Goal: Find specific page/section: Find specific page/section

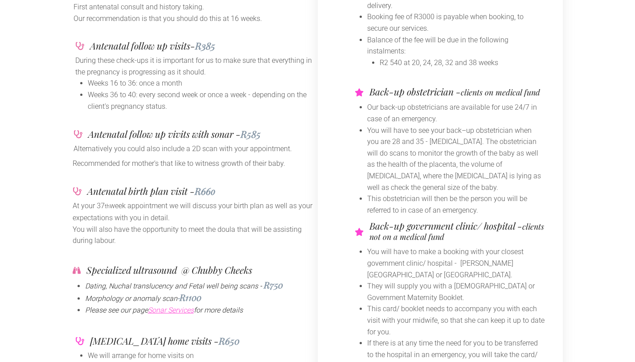
scroll to position [239, 0]
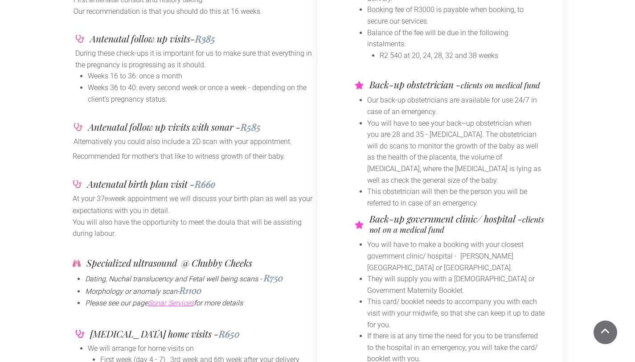
click at [161, 299] on link "Sonar Services" at bounding box center [171, 303] width 46 height 8
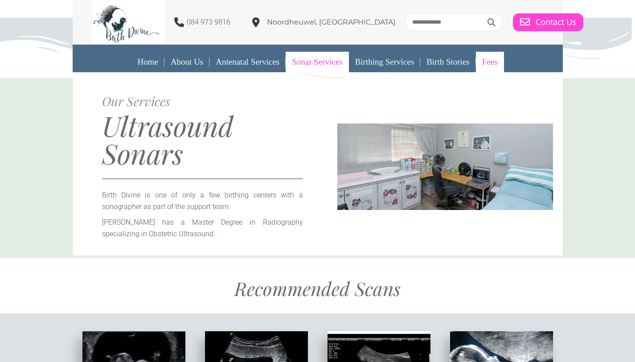
click at [484, 58] on link "Fees" at bounding box center [490, 62] width 28 height 21
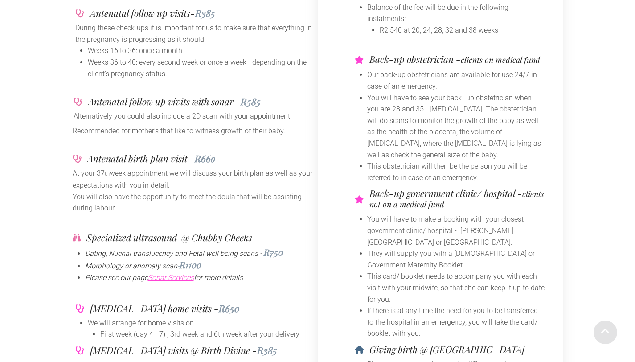
scroll to position [271, 0]
